Goal: Information Seeking & Learning: Learn about a topic

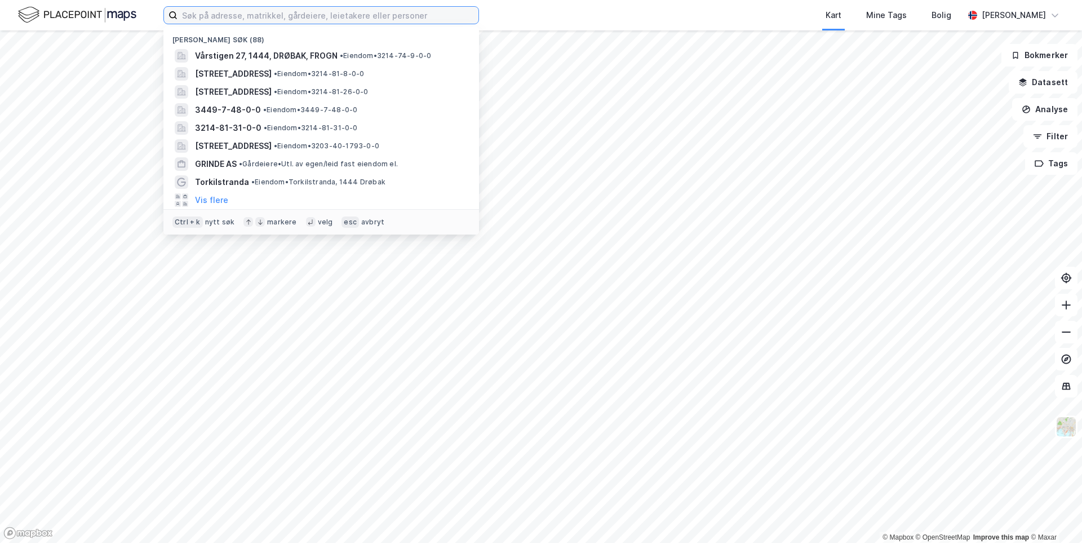
click at [200, 17] on input at bounding box center [327, 15] width 301 height 17
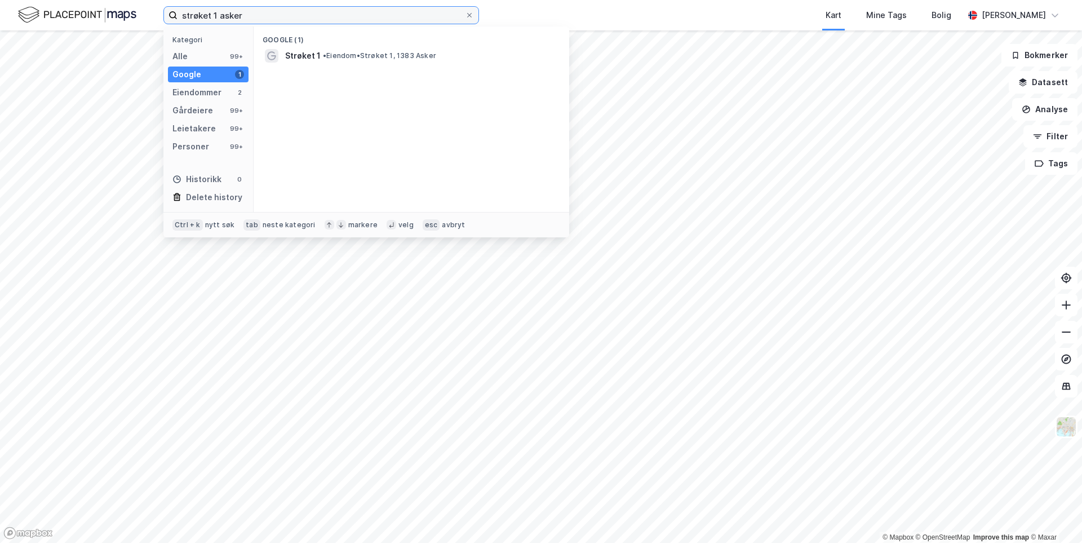
type input "strøket 1 asker"
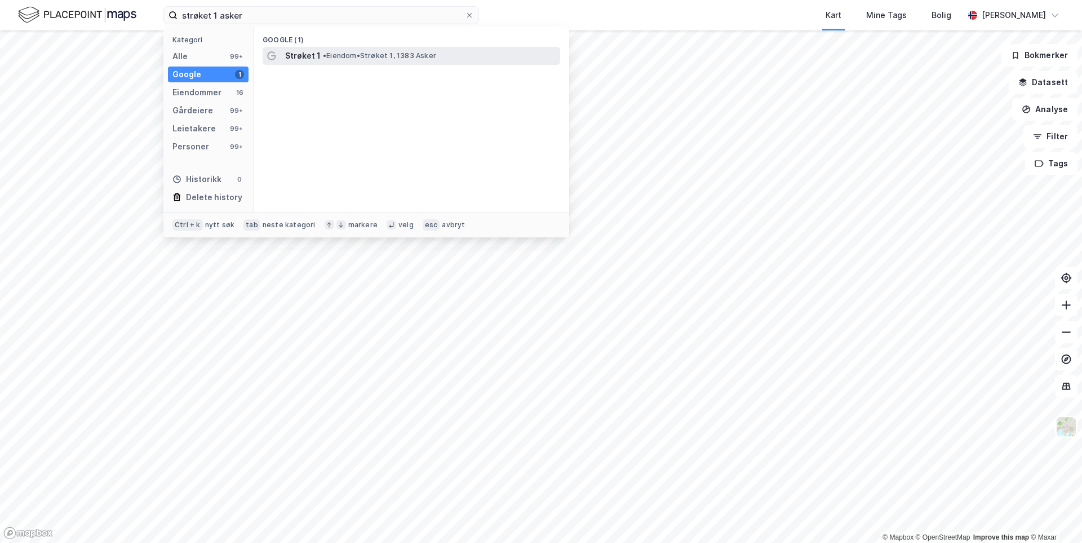
click at [338, 49] on div "Strøket 1 • Eiendom • Strøket 1, 1383 Asker" at bounding box center [421, 56] width 273 height 14
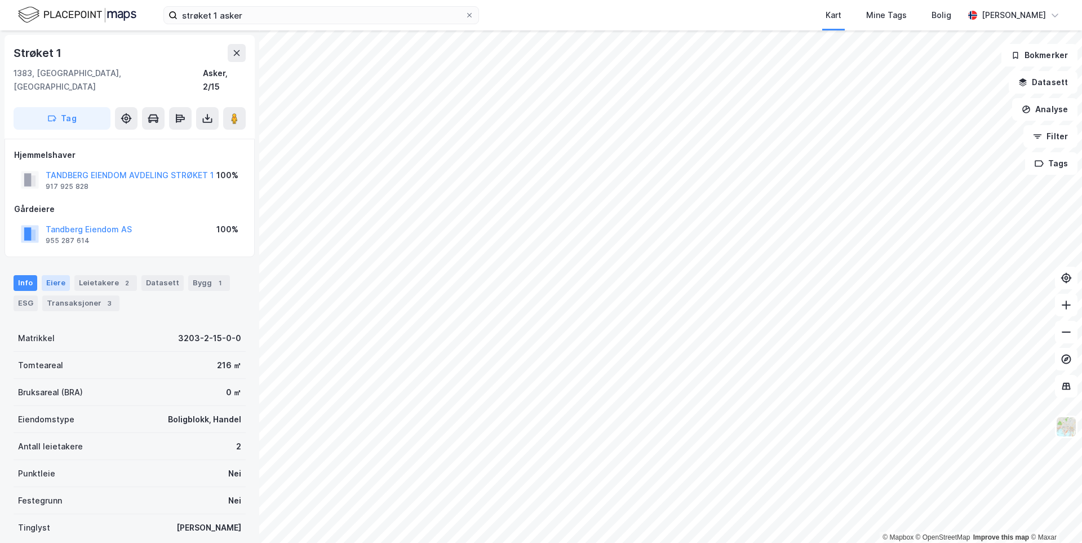
click at [55, 275] on div "Eiere" at bounding box center [56, 283] width 28 height 16
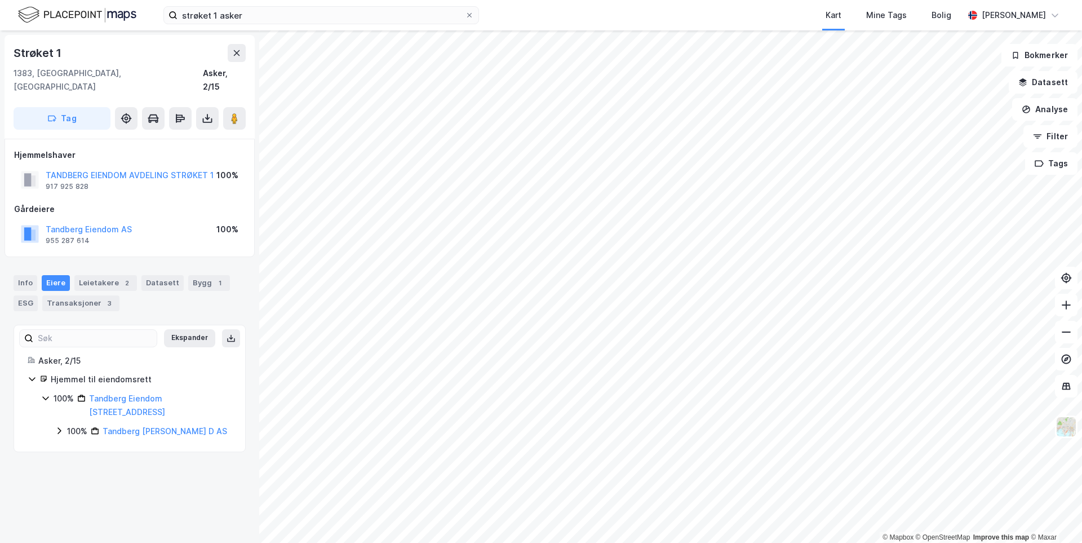
click at [12, 269] on div "Info Eiere Leietakere 2 Datasett Bygg 1 ESG Transaksjoner 3" at bounding box center [129, 288] width 259 height 54
click at [26, 275] on div "Info" at bounding box center [26, 283] width 24 height 16
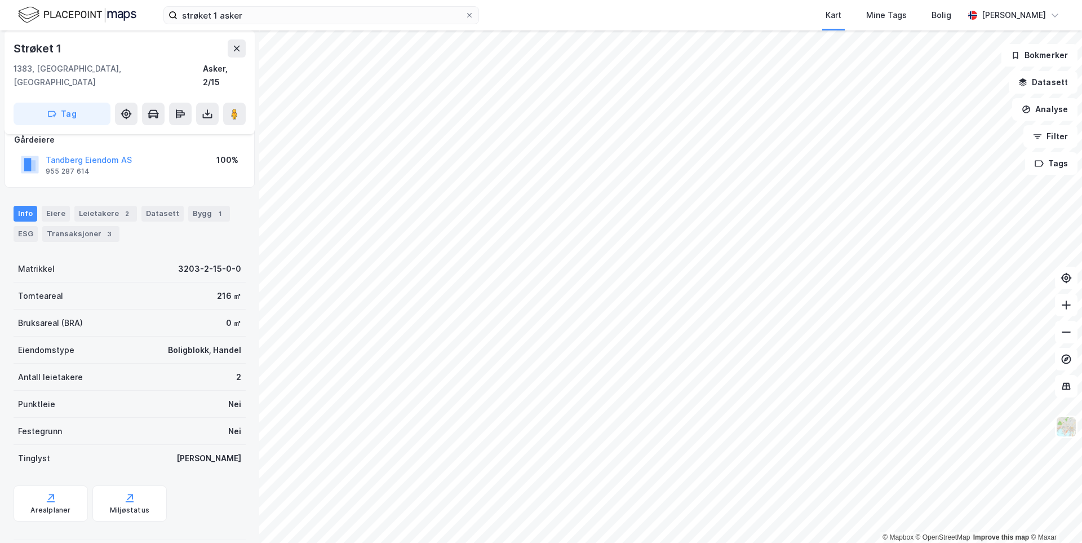
scroll to position [71, 0]
click at [46, 368] on div "Antall leietakere" at bounding box center [50, 375] width 65 height 14
click at [103, 335] on div "Eiendomstype Boligblokk, Handel" at bounding box center [130, 348] width 232 height 27
drag, startPoint x: 162, startPoint y: 331, endPoint x: 234, endPoint y: 332, distance: 72.7
click at [234, 335] on div "Eiendomstype Boligblokk, Handel" at bounding box center [130, 348] width 232 height 27
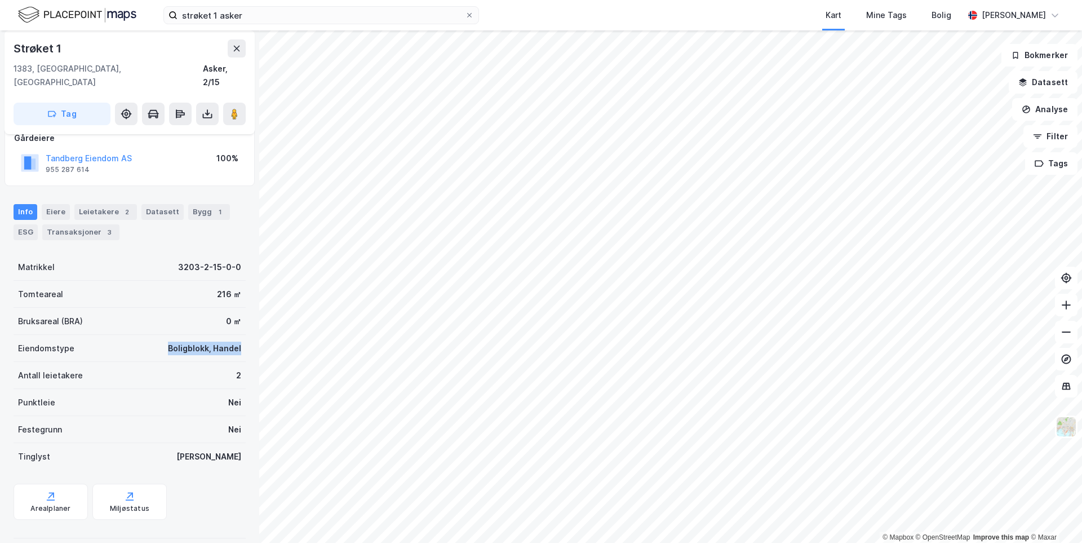
click at [234, 335] on div "Eiendomstype Boligblokk, Handel" at bounding box center [130, 348] width 232 height 27
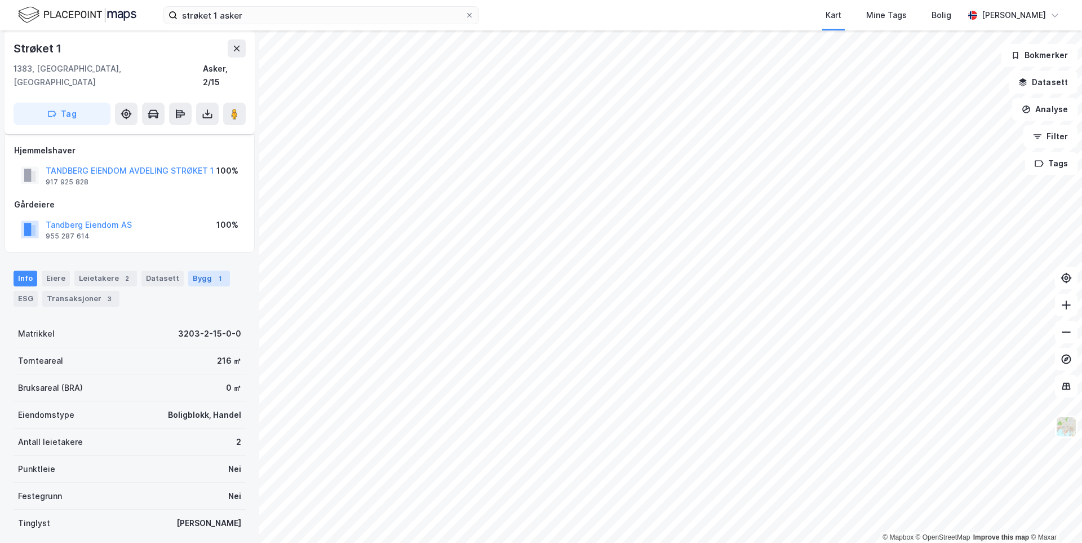
scroll to position [0, 0]
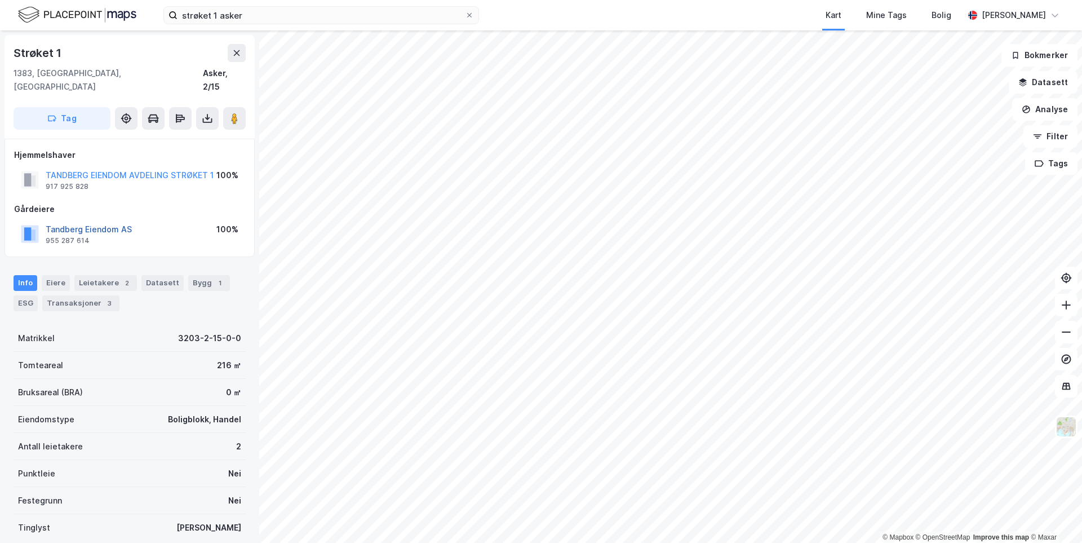
click at [0, 0] on button "Tandberg Eiendom AS" at bounding box center [0, 0] width 0 height 0
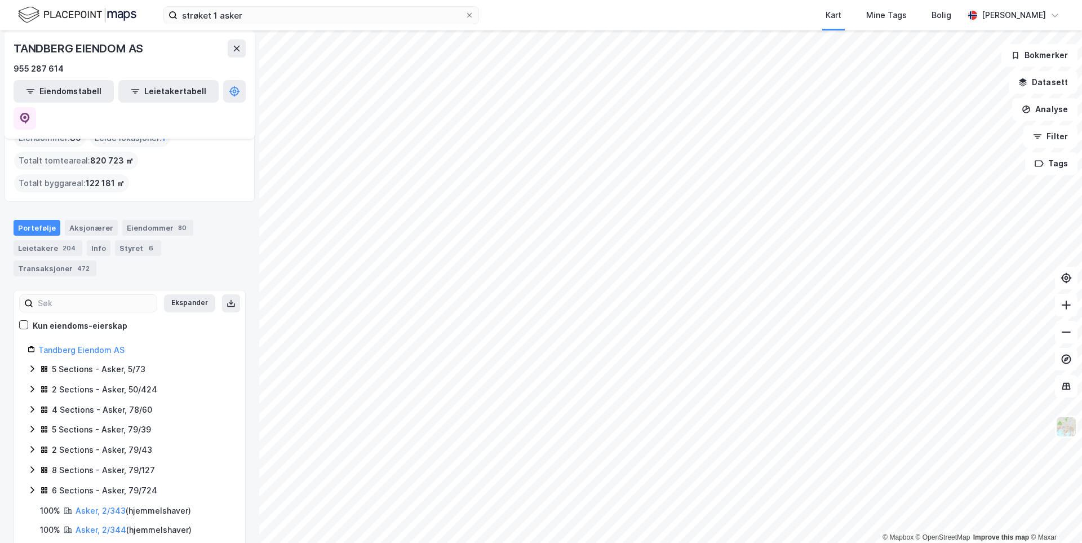
scroll to position [56, 0]
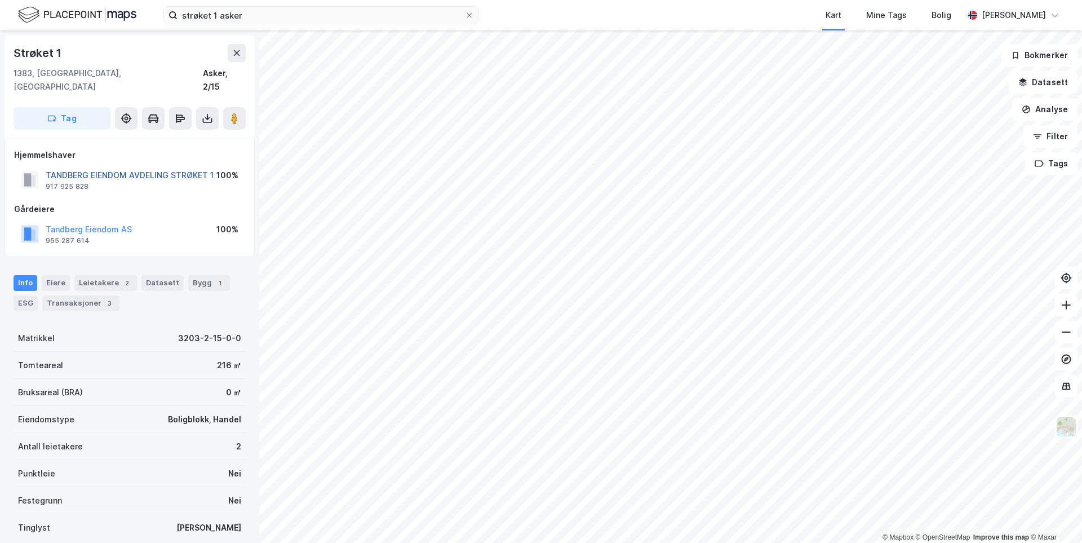
scroll to position [1, 0]
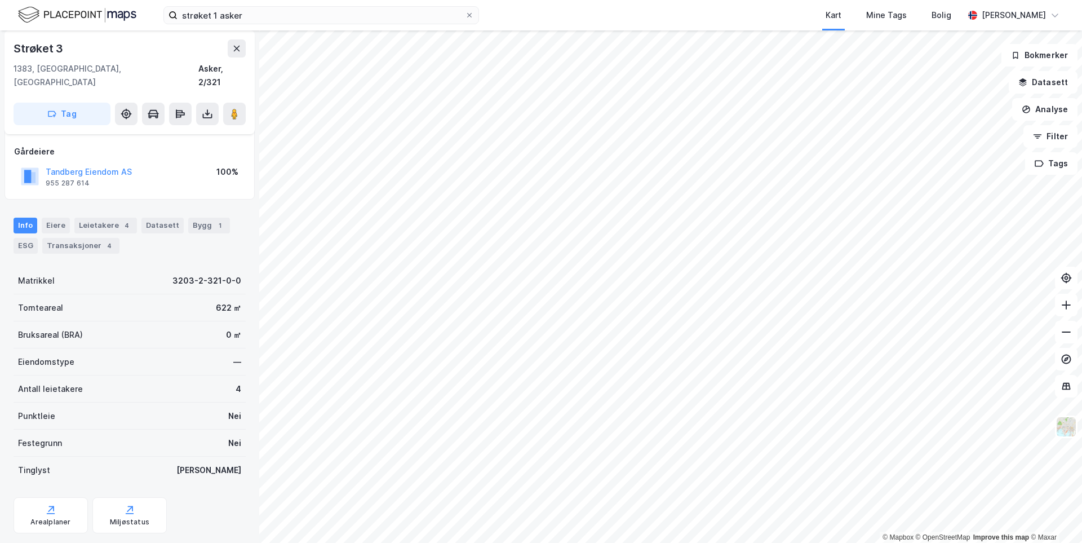
click at [54, 382] on div "Antall leietakere" at bounding box center [50, 389] width 65 height 14
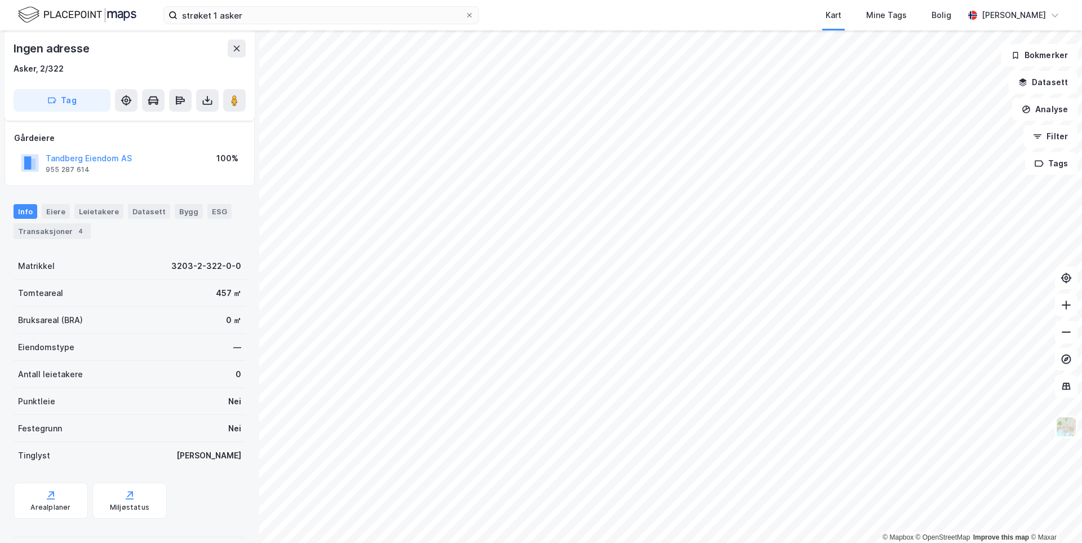
click at [759, 0] on html "strøket 1 asker Kart Mine Tags Bolig Kristian Ullern © Mapbox © OpenStreetMap I…" at bounding box center [541, 271] width 1082 height 543
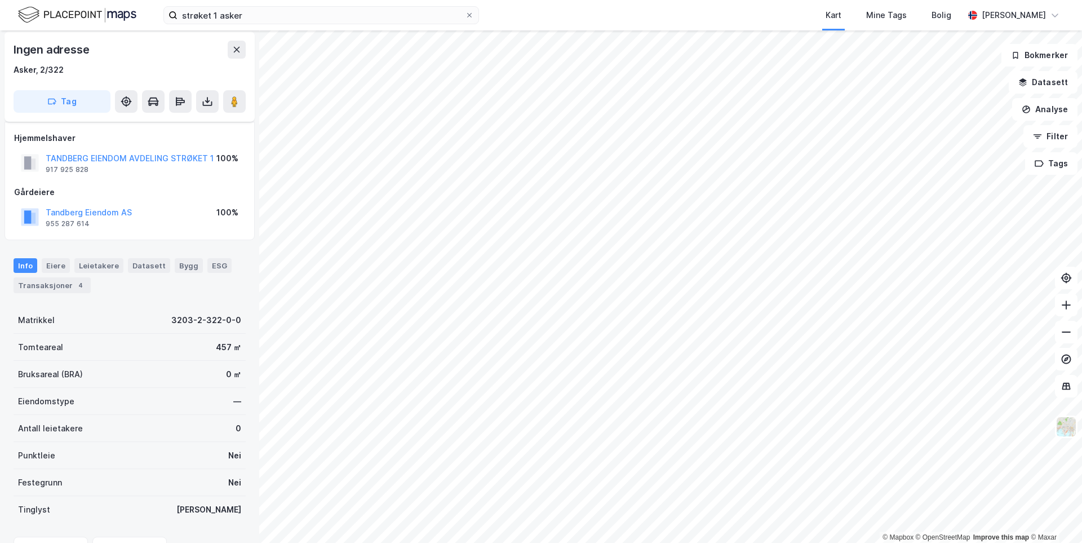
scroll to position [0, 0]
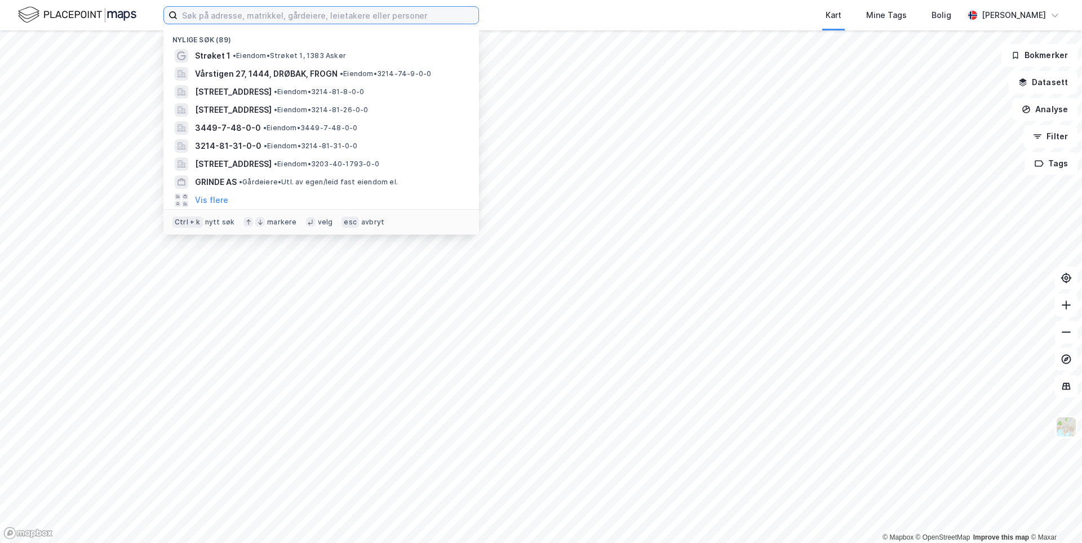
click at [214, 23] on input at bounding box center [327, 15] width 301 height 17
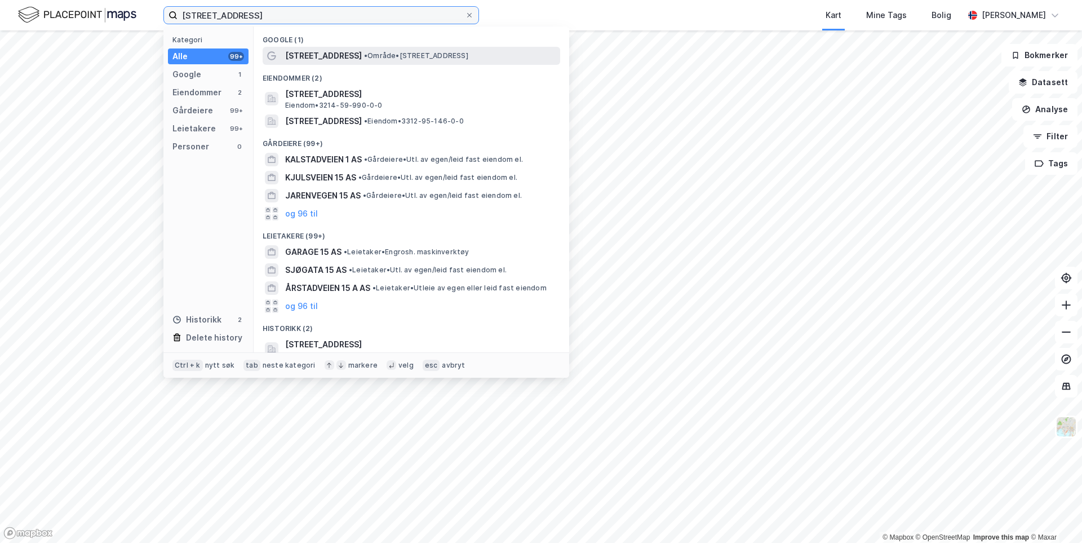
type input "[STREET_ADDRESS]"
